Goal: Transaction & Acquisition: Purchase product/service

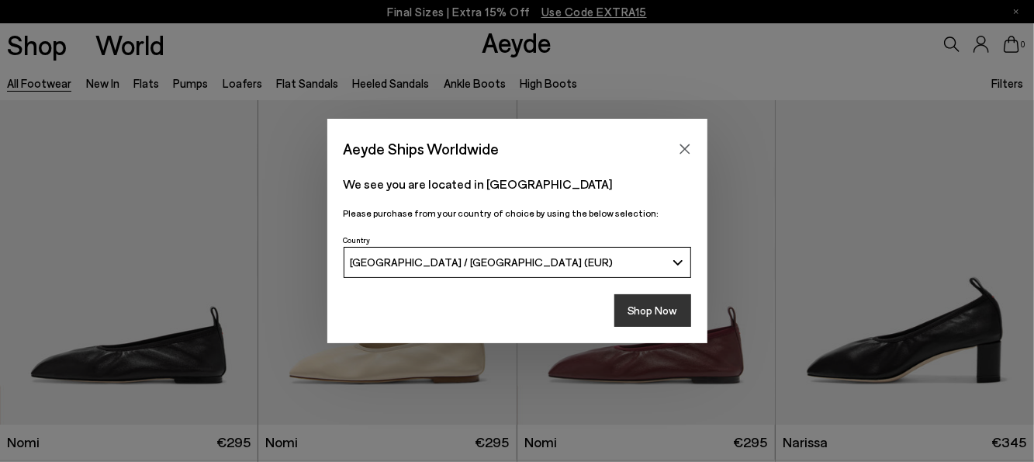
click at [652, 317] on button "Shop Now" at bounding box center [653, 310] width 77 height 33
click at [659, 313] on button "Shop Now" at bounding box center [653, 310] width 77 height 33
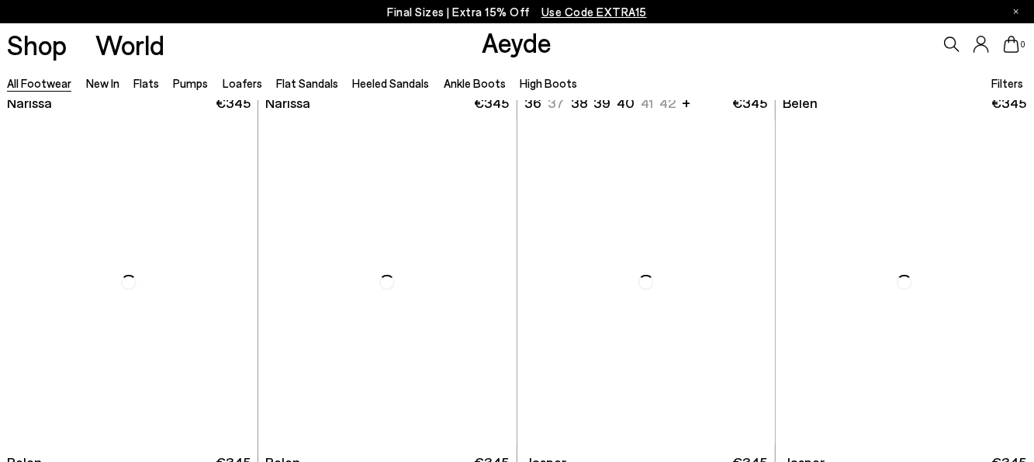
scroll to position [776, 0]
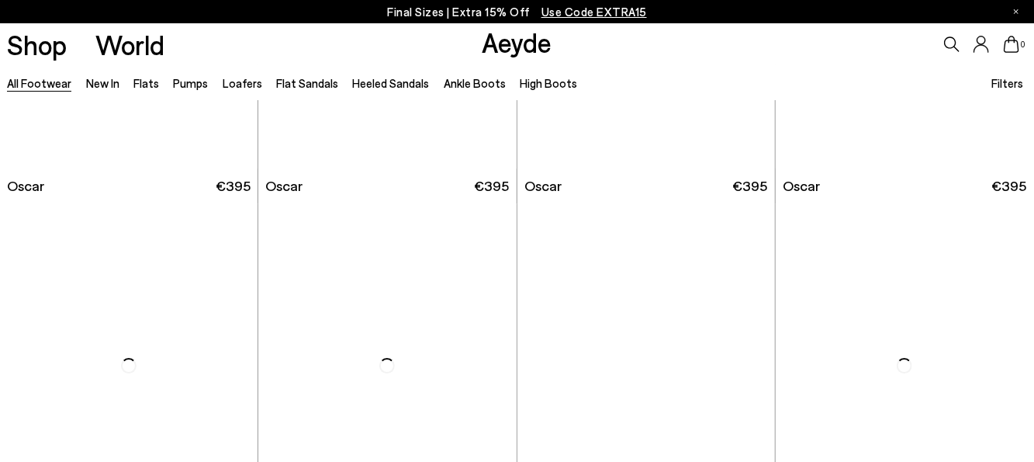
scroll to position [2639, 0]
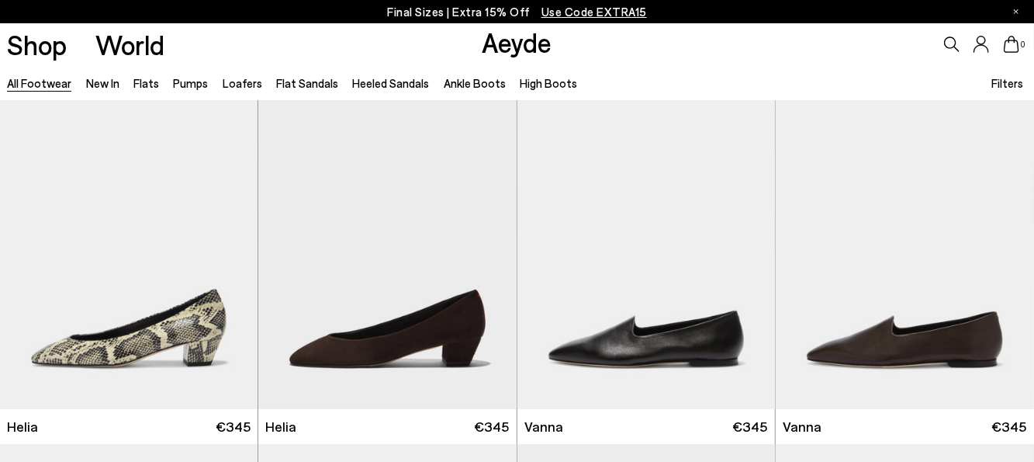
scroll to position [3415, 0]
